Goal: Find specific page/section: Find specific page/section

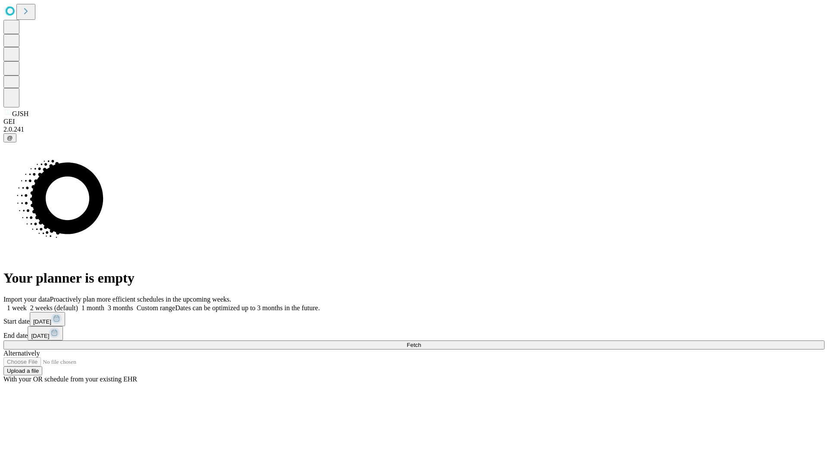
click at [421, 341] on span "Fetch" at bounding box center [413, 344] width 14 height 6
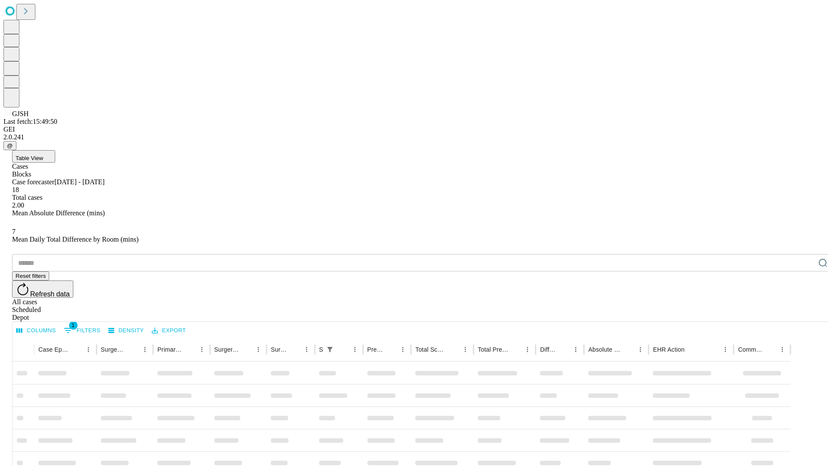
click at [805, 313] on div "Depot" at bounding box center [422, 317] width 821 height 8
